Goal: Task Accomplishment & Management: Use online tool/utility

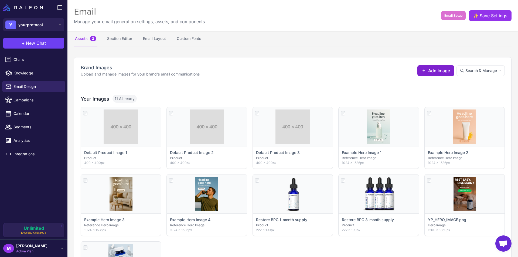
click at [429, 70] on span "Add Image" at bounding box center [440, 71] width 22 height 6
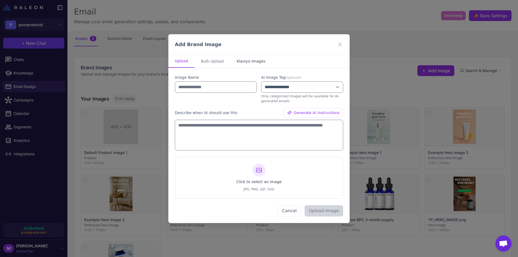
click at [253, 62] on button "Klaviyo Images" at bounding box center [251, 61] width 42 height 13
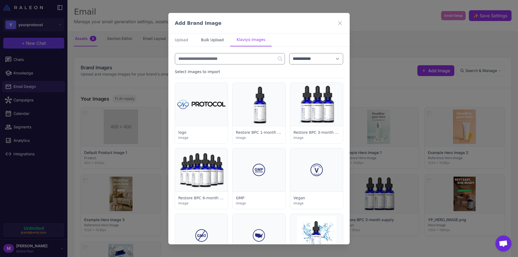
click at [210, 38] on button "Bulk Upload" at bounding box center [213, 39] width 36 height 13
select select "*******"
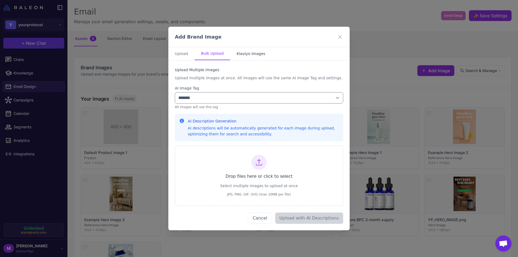
click at [242, 51] on button "Klaviyo Images" at bounding box center [251, 53] width 42 height 13
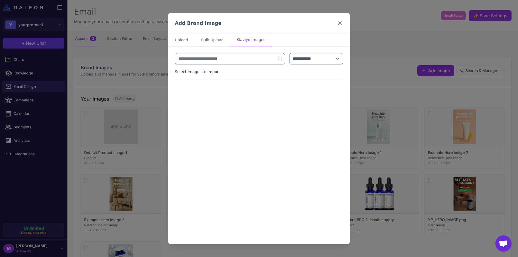
click at [337, 21] on icon at bounding box center [340, 23] width 6 height 6
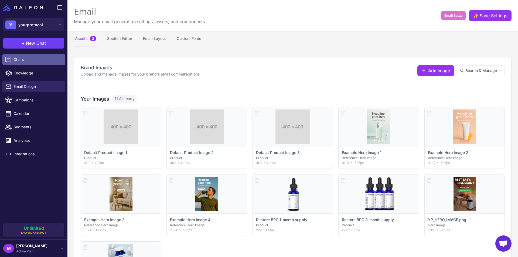
click at [24, 61] on span "Chats" at bounding box center [38, 60] width 48 height 6
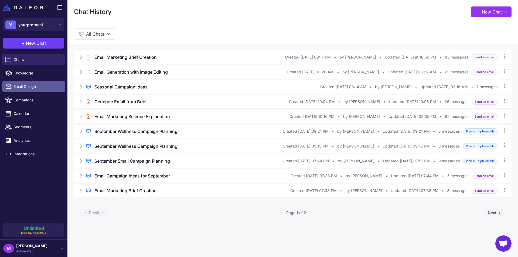
click at [25, 87] on span "Email Design" at bounding box center [38, 87] width 48 height 6
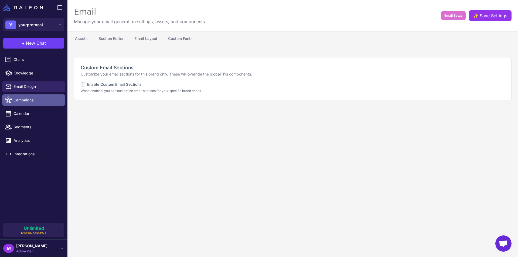
click at [19, 95] on link "Campaigns" at bounding box center [33, 100] width 63 height 11
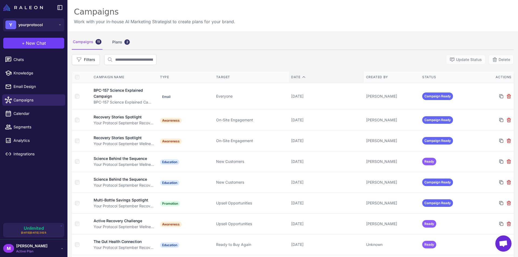
click at [297, 78] on div "Date" at bounding box center [326, 77] width 71 height 5
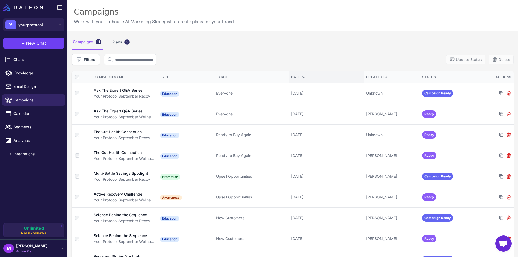
click at [296, 78] on div "Date" at bounding box center [326, 77] width 71 height 5
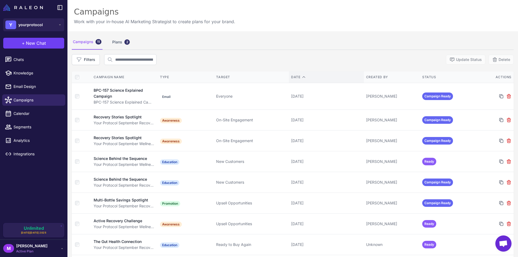
click at [296, 78] on div "Date" at bounding box center [326, 77] width 71 height 5
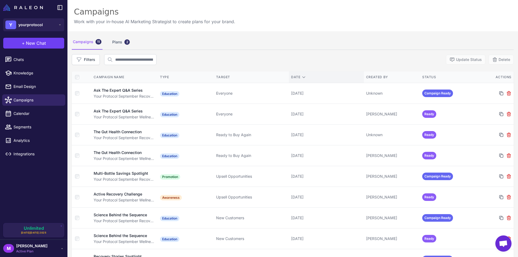
click at [298, 78] on div "Date" at bounding box center [326, 77] width 71 height 5
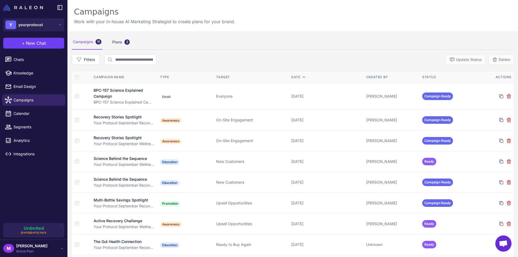
click at [317, 59] on div "Filters Update Status Delete" at bounding box center [293, 59] width 442 height 11
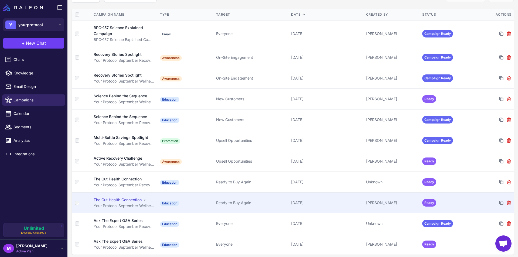
scroll to position [65, 0]
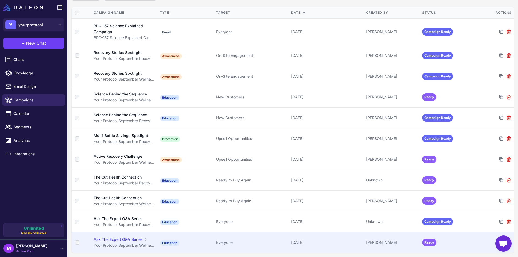
click at [111, 241] on div "Ask The Expert Q&A Series" at bounding box center [118, 240] width 49 height 6
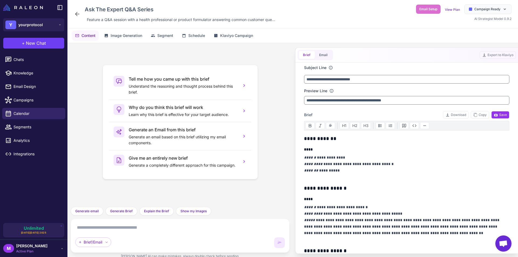
click at [79, 18] on div "Ask The Expert Q&A Series Feature a Q&A session with a health professional or p…" at bounding box center [176, 13] width 204 height 19
click at [77, 14] on icon at bounding box center [77, 14] width 4 height 4
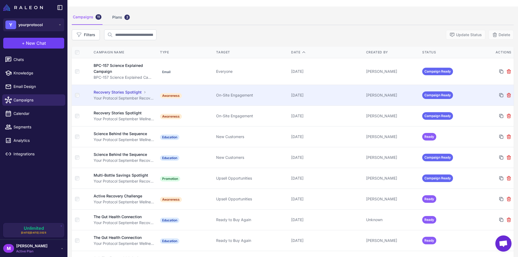
scroll to position [27, 0]
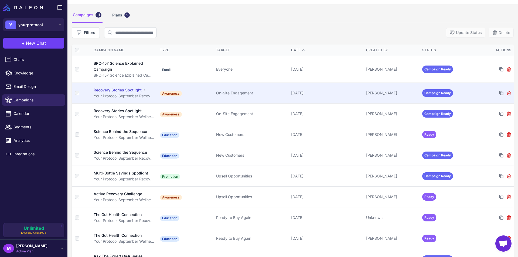
click at [119, 89] on div "Recovery Stories Spotlight" at bounding box center [118, 90] width 48 height 6
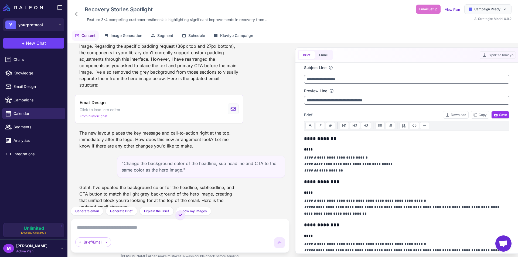
scroll to position [3504, 0]
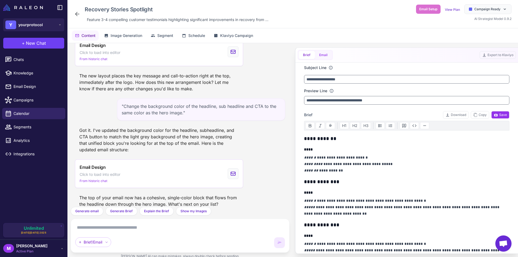
click at [315, 58] on button "Email" at bounding box center [323, 55] width 17 height 8
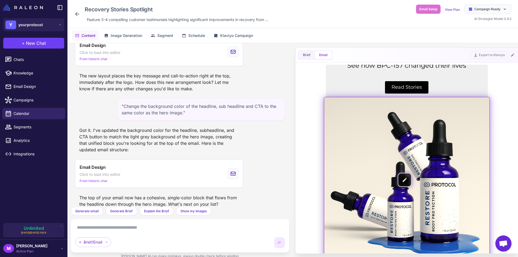
scroll to position [74, 0]
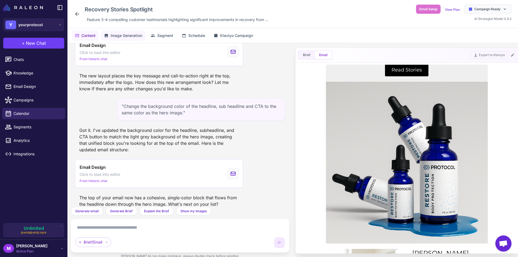
click at [127, 33] on span "Image Generation" at bounding box center [127, 36] width 32 height 6
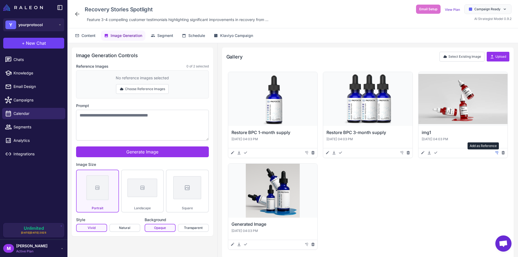
scroll to position [0, 0]
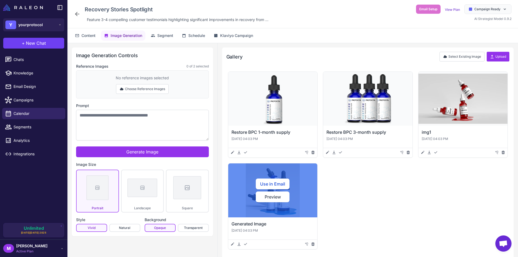
click at [269, 212] on div "Use in Email Preview" at bounding box center [272, 191] width 89 height 54
click at [268, 197] on button "Preview" at bounding box center [273, 197] width 34 height 11
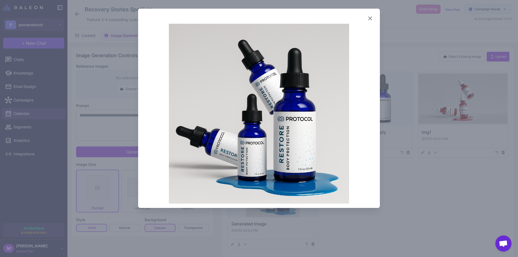
click at [370, 18] on icon at bounding box center [370, 18] width 3 height 3
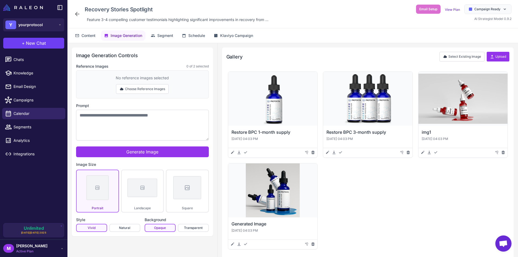
click at [414, 66] on div "Gallery Select Existing Image Upload Use in Email Preview Restore BPC 1-month s…" at bounding box center [368, 153] width 292 height 211
click at [83, 36] on span "Content" at bounding box center [89, 36] width 14 height 6
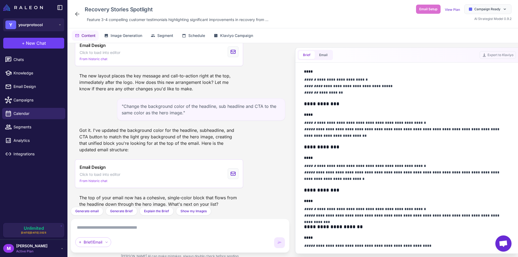
scroll to position [81, 0]
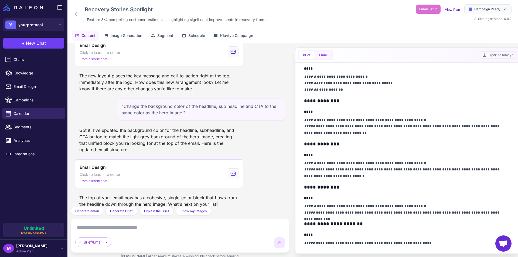
click at [332, 55] on button "Email" at bounding box center [323, 55] width 17 height 8
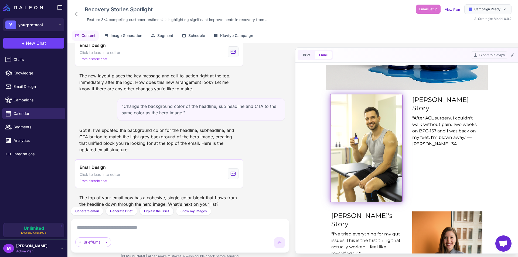
scroll to position [224, 0]
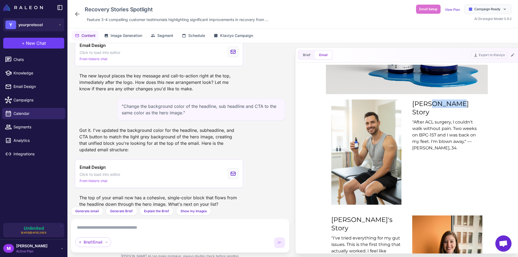
drag, startPoint x: 411, startPoint y: 103, endPoint x: 434, endPoint y: 106, distance: 23.1
click at [434, 106] on div "[PERSON_NAME] Story" at bounding box center [448, 108] width 70 height 17
click at [435, 106] on div "[PERSON_NAME] Story" at bounding box center [448, 108] width 70 height 17
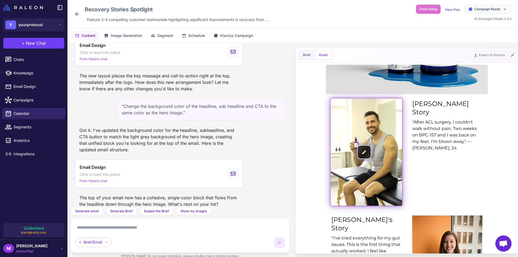
click at [380, 130] on img at bounding box center [367, 152] width 72 height 107
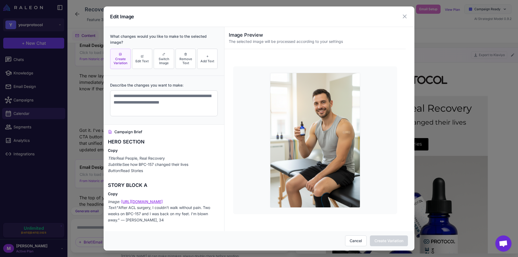
scroll to position [0, 0]
click at [450, 92] on div "Edit Image What changes would you like to make to the selected image? Create Va…" at bounding box center [259, 128] width 518 height 257
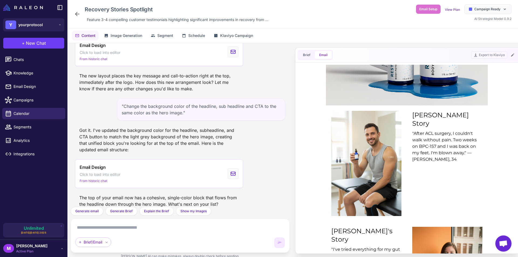
drag, startPoint x: 507, startPoint y: 88, endPoint x: 814, endPoint y: 205, distance: 328.3
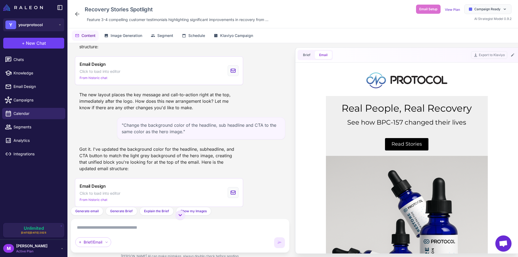
scroll to position [3504, 0]
